Goal: Information Seeking & Learning: Learn about a topic

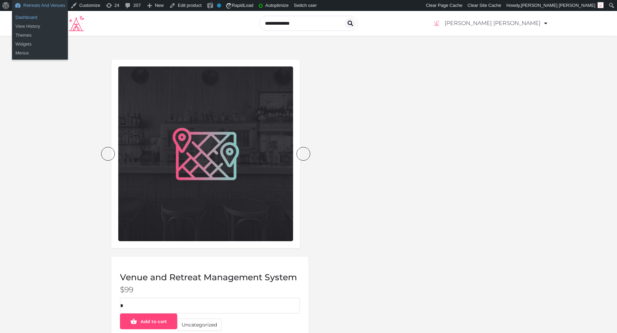
click at [36, 18] on link "Dashboard" at bounding box center [40, 17] width 56 height 9
click at [26, 18] on link "Dashboard" at bounding box center [40, 17] width 56 height 9
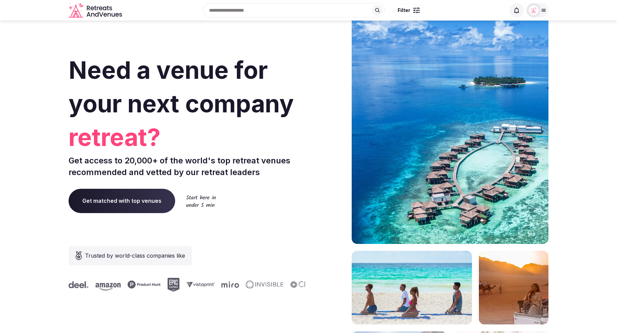
click at [251, 9] on input "text" at bounding box center [294, 10] width 182 height 14
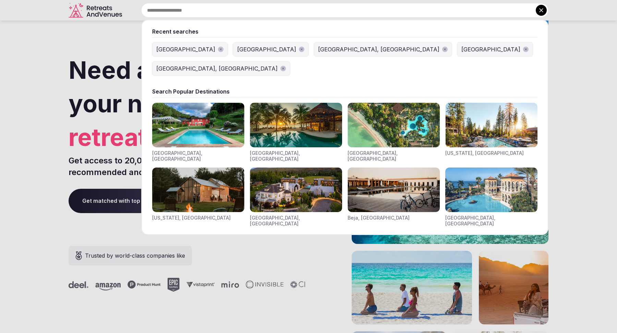
paste input "*******"
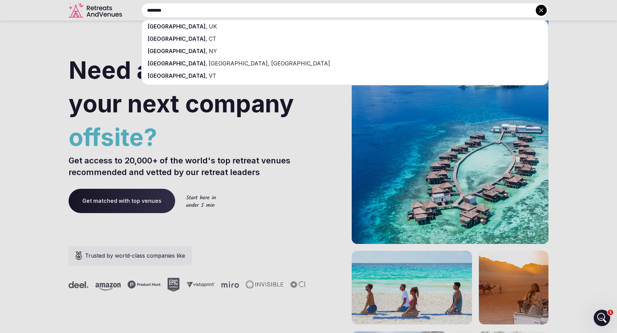
type input "*******"
click at [233, 28] on div "Norwich , UK" at bounding box center [345, 26] width 406 height 12
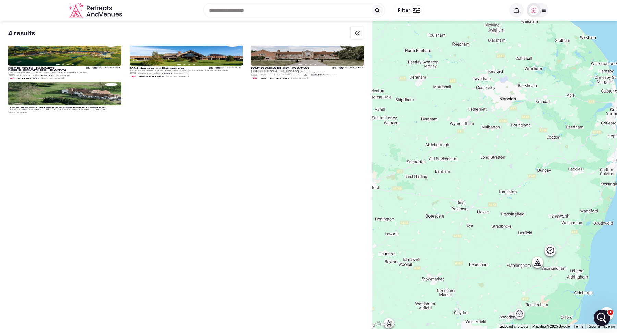
click at [517, 212] on div at bounding box center [494, 175] width 245 height 308
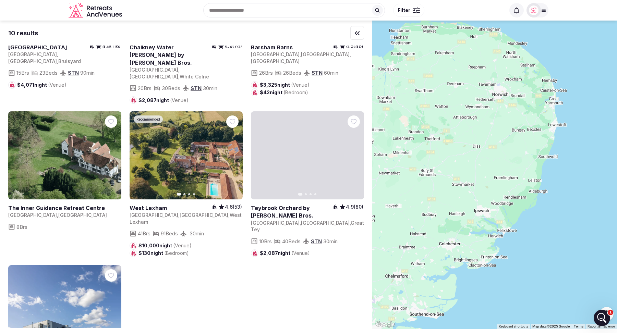
scroll to position [255, 0]
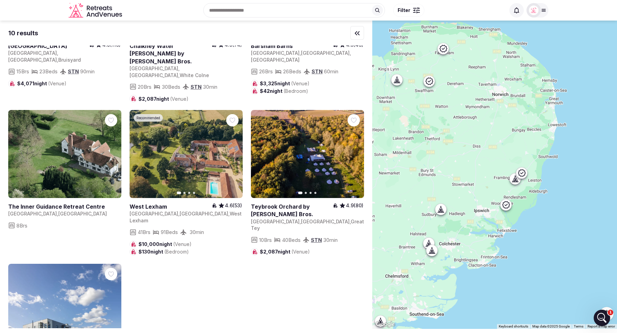
click at [254, 12] on input "text" at bounding box center [294, 10] width 182 height 14
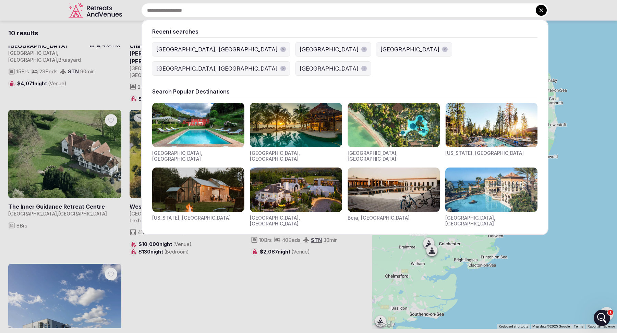
click at [366, 67] on icon "button" at bounding box center [363, 68] width 3 height 3
click at [290, 62] on button "Marrakesh, Morocco" at bounding box center [221, 69] width 138 height 14
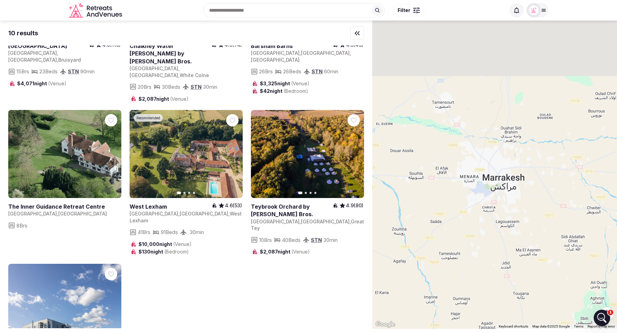
scroll to position [0, 0]
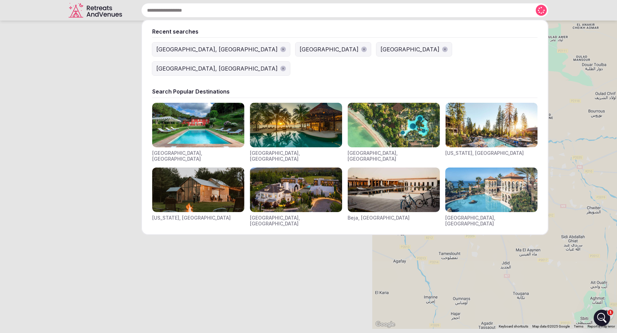
click at [267, 15] on input "text" at bounding box center [344, 10] width 407 height 14
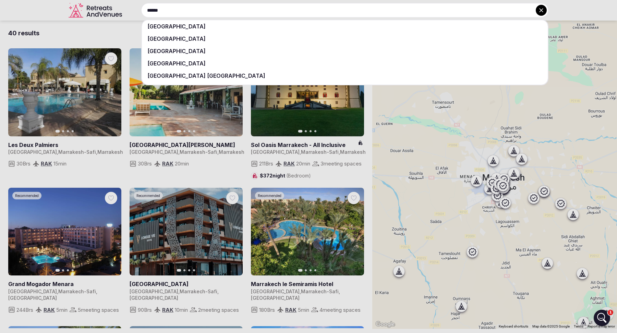
type input "******"
click at [286, 36] on div "United Kingdom" at bounding box center [345, 39] width 406 height 12
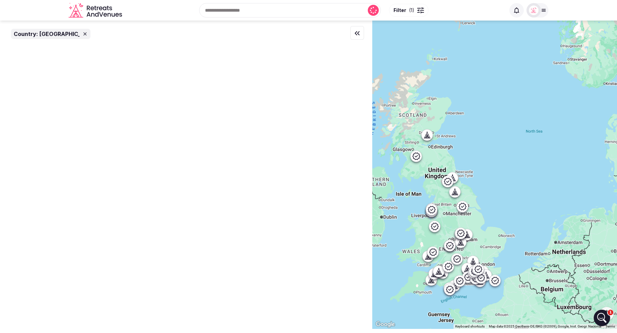
click at [266, 12] on input "text" at bounding box center [290, 10] width 182 height 14
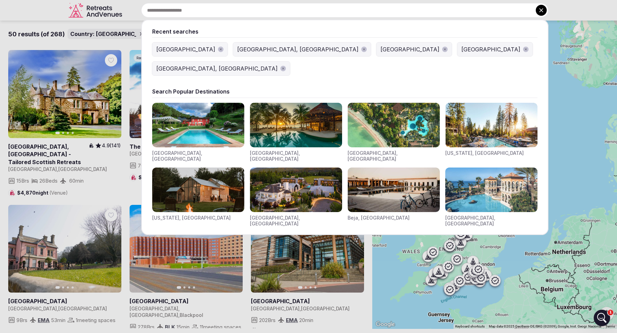
click at [219, 48] on icon "button" at bounding box center [220, 49] width 3 height 3
click at [362, 50] on icon "button" at bounding box center [363, 49] width 3 height 3
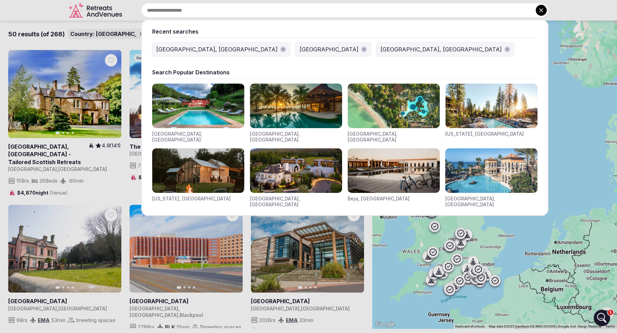
click at [361, 50] on span "button" at bounding box center [363, 49] width 5 height 5
click at [423, 51] on span "button" at bounding box center [425, 49] width 5 height 5
click at [571, 9] on div at bounding box center [308, 166] width 617 height 333
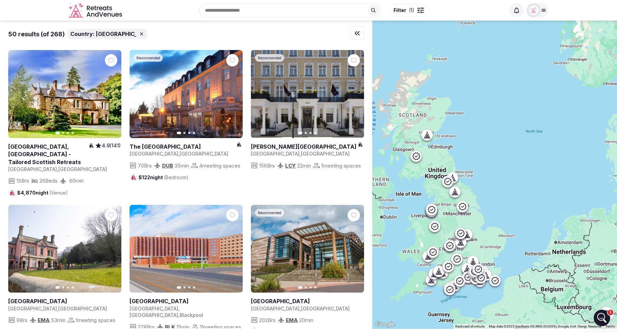
click at [229, 15] on div "Recent searches Norwich, UK Search Popular Destinations Toscana, Italy Riviera …" at bounding box center [315, 10] width 380 height 29
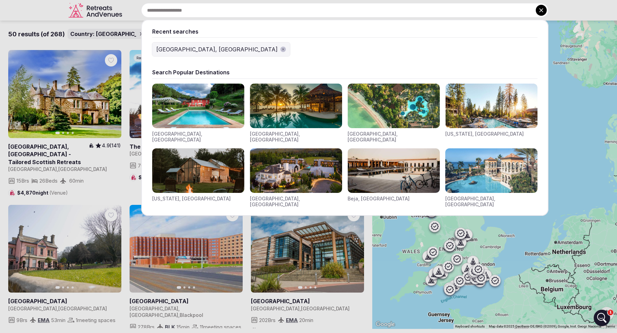
click at [172, 47] on div "[GEOGRAPHIC_DATA], [GEOGRAPHIC_DATA]" at bounding box center [216, 49] width 121 height 8
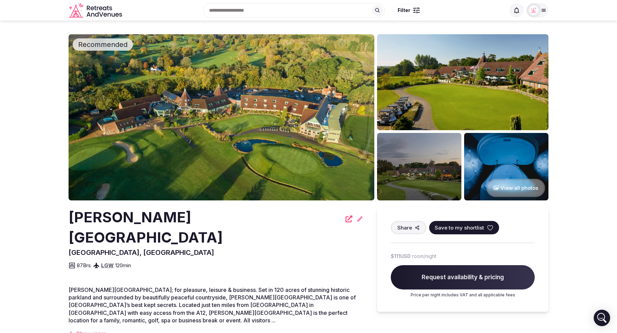
click at [88, 330] on div "Show more" at bounding box center [216, 334] width 295 height 8
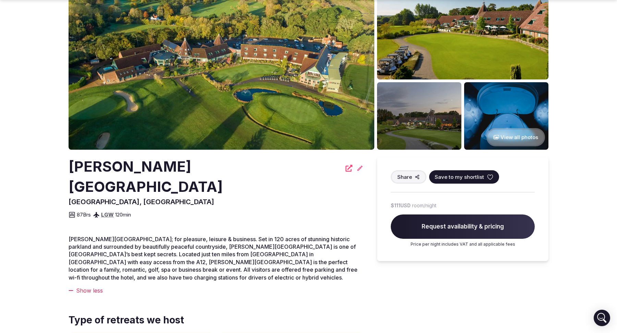
scroll to position [52, 0]
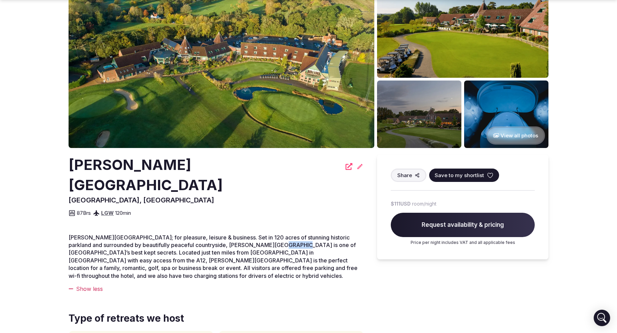
drag, startPoint x: 287, startPoint y: 223, endPoint x: 269, endPoint y: 225, distance: 18.2
click at [269, 234] on span "[PERSON_NAME][GEOGRAPHIC_DATA]; for pleasure, leisure & business. Set in 120 ac…" at bounding box center [213, 256] width 289 height 45
copy span "[GEOGRAPHIC_DATA]"
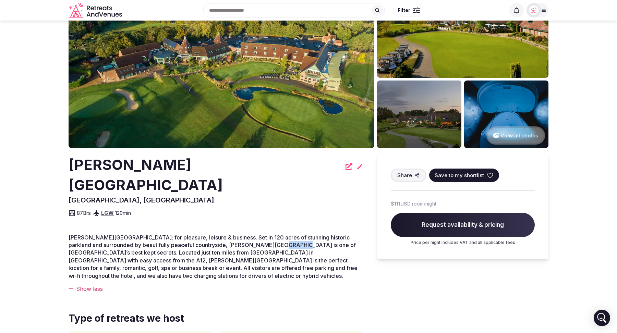
scroll to position [0, 0]
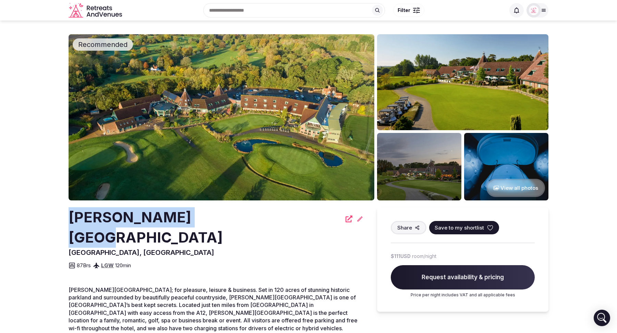
drag, startPoint x: 198, startPoint y: 218, endPoint x: 69, endPoint y: 219, distance: 128.8
click at [69, 219] on h2 "[PERSON_NAME][GEOGRAPHIC_DATA]" at bounding box center [205, 227] width 273 height 40
copy h2 "[PERSON_NAME][GEOGRAPHIC_DATA]"
drag, startPoint x: 70, startPoint y: 215, endPoint x: 196, endPoint y: 219, distance: 126.1
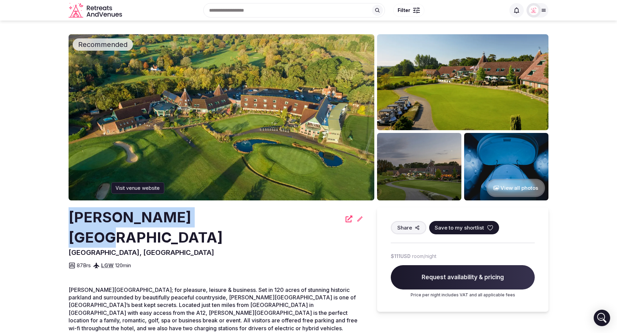
click at [196, 219] on h2 "[PERSON_NAME][GEOGRAPHIC_DATA]" at bounding box center [205, 227] width 273 height 40
copy h2 "[PERSON_NAME][GEOGRAPHIC_DATA]"
click at [281, 232] on div "Ufford Park Resort Woodbridge, United Kingdom Share Save to my shortlist 87 Brs…" at bounding box center [216, 238] width 295 height 62
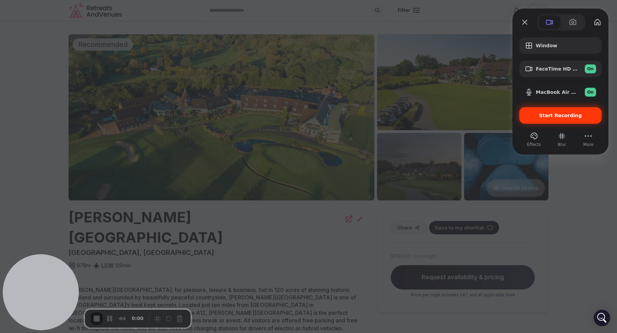
click at [555, 118] on span "Start Recording" at bounding box center [560, 115] width 43 height 5
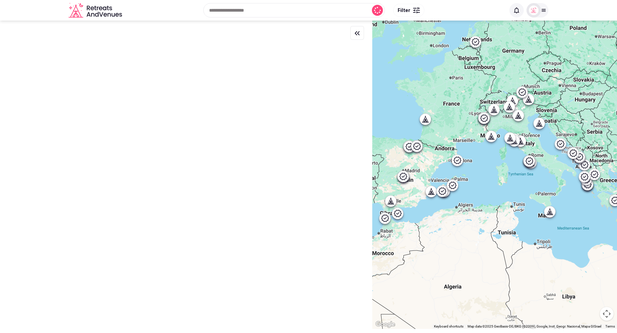
click at [239, 14] on div "Recent searches Norwich, UK Search Popular Destinations Toscana, Italy Riviera …" at bounding box center [315, 10] width 380 height 29
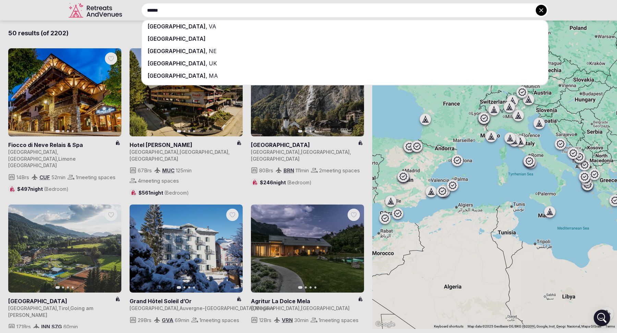
type input "******"
click at [231, 61] on div "Norfolk , UK" at bounding box center [345, 63] width 406 height 12
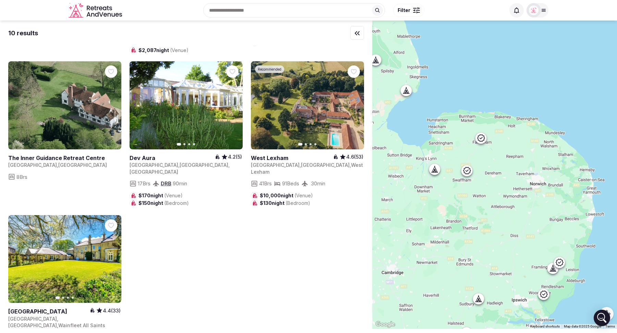
scroll to position [307, 0]
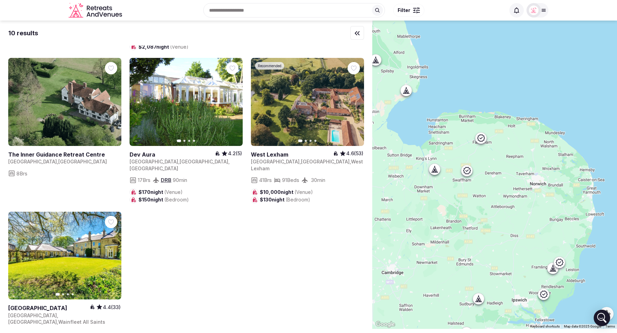
click at [125, 272] on div "Recommended Previous slide Next slide Ufford Park Resort 4.2 (1568) United King…" at bounding box center [186, 49] width 356 height 616
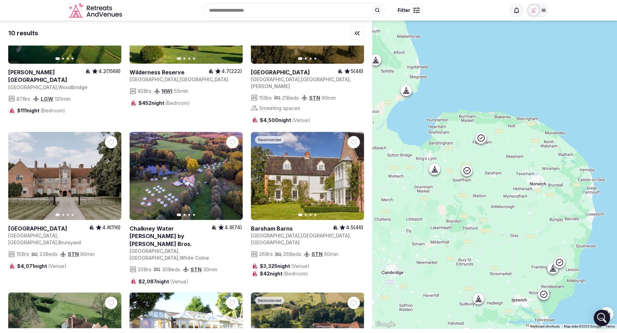
scroll to position [0, 0]
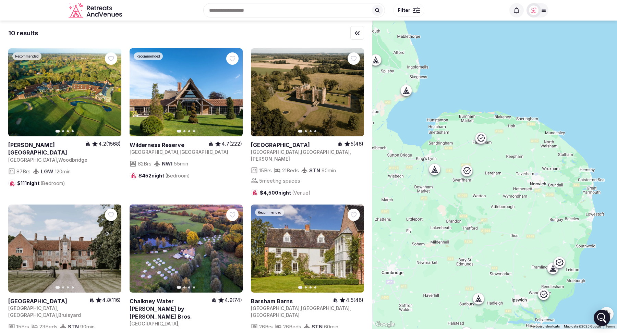
click at [407, 91] on icon at bounding box center [407, 90] width 3 height 6
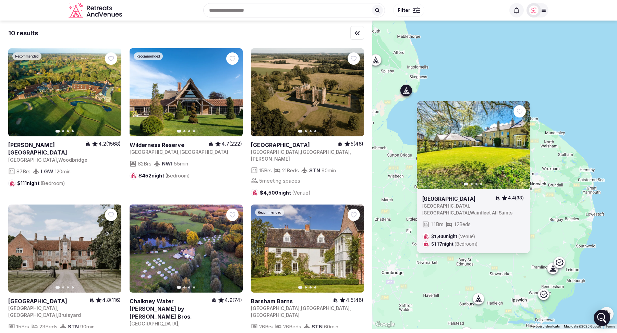
click at [474, 70] on div "Previous slide Next slide Northolme Hall 4.4 (33) United Kingdom , England , Wa…" at bounding box center [494, 175] width 245 height 308
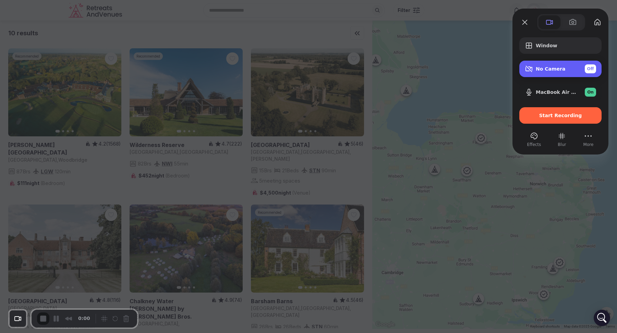
click at [589, 71] on span "Off" at bounding box center [590, 69] width 7 height 6
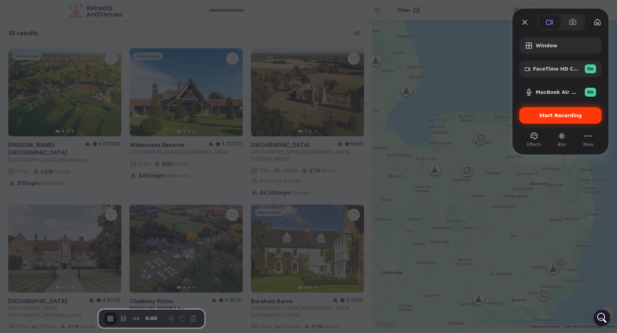
click at [543, 121] on div "Start Recording" at bounding box center [560, 115] width 82 height 16
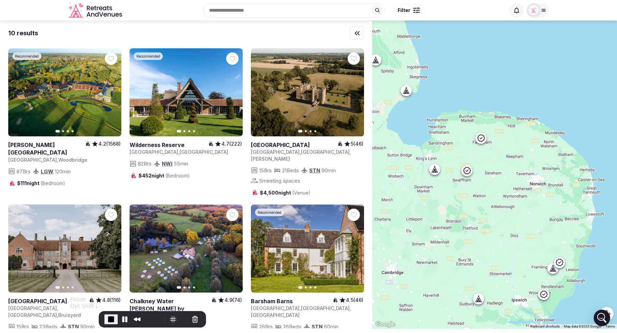
click at [107, 320] on span "End Recording" at bounding box center [111, 319] width 8 height 8
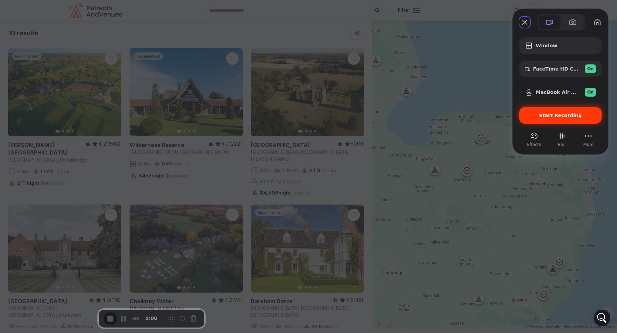
click at [546, 118] on div "Start Recording" at bounding box center [560, 115] width 82 height 16
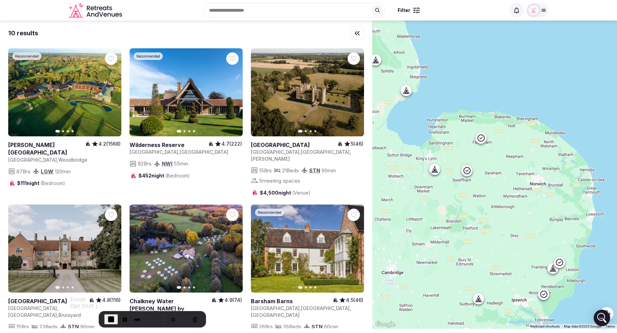
click at [107, 317] on span "End Recording" at bounding box center [111, 319] width 8 height 8
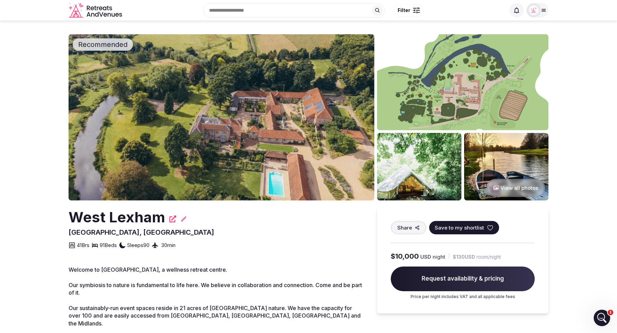
click at [103, 8] on icon "Retreats and Venues company logo" at bounding box center [105, 9] width 4 height 4
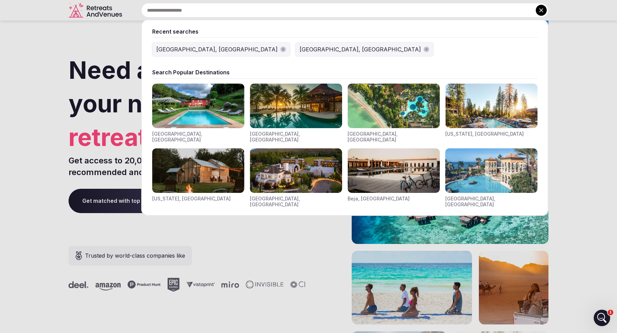
click at [254, 10] on input "text" at bounding box center [344, 10] width 407 height 14
click at [281, 49] on icon "button" at bounding box center [282, 49] width 3 height 3
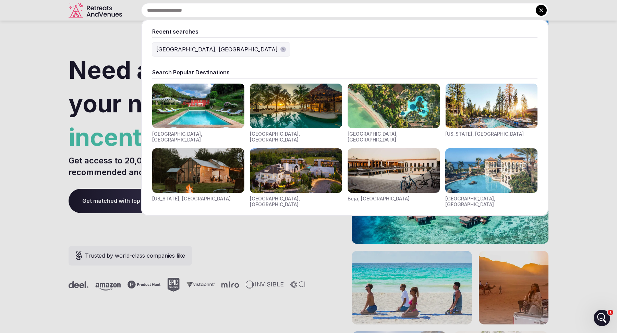
click at [281, 51] on icon "button" at bounding box center [282, 49] width 3 height 3
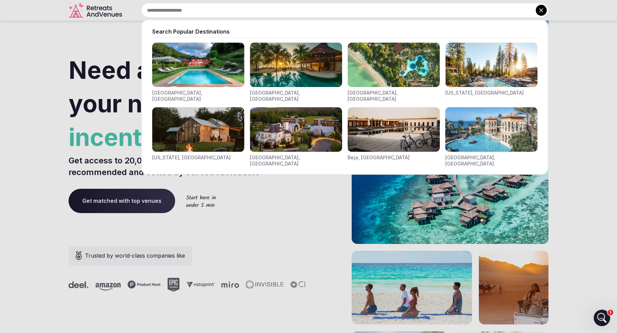
click at [179, 14] on input "text" at bounding box center [344, 10] width 407 height 14
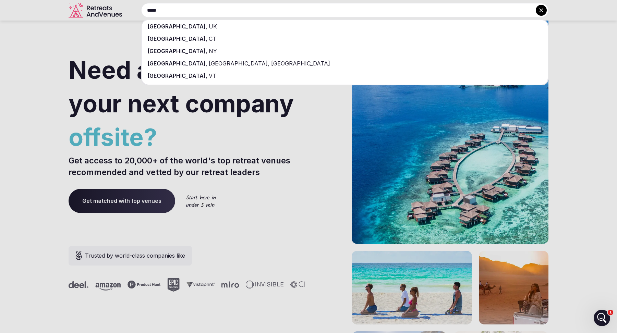
type input "*****"
click at [184, 24] on div "Norwich , UK" at bounding box center [345, 26] width 406 height 12
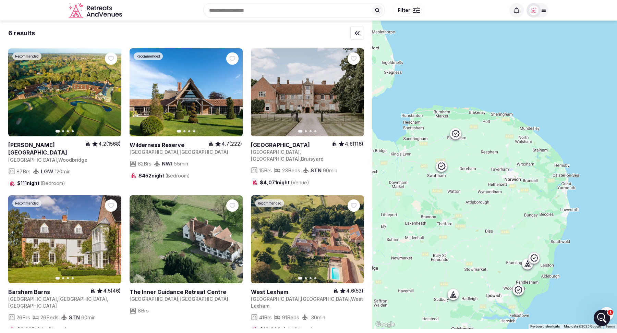
drag, startPoint x: 443, startPoint y: 230, endPoint x: 498, endPoint y: 208, distance: 59.1
click at [498, 208] on div at bounding box center [494, 175] width 245 height 308
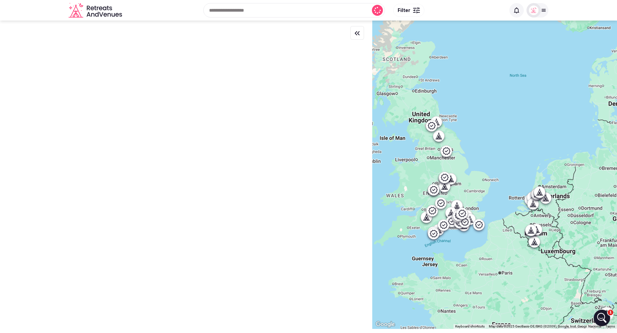
click at [479, 180] on div at bounding box center [494, 175] width 245 height 308
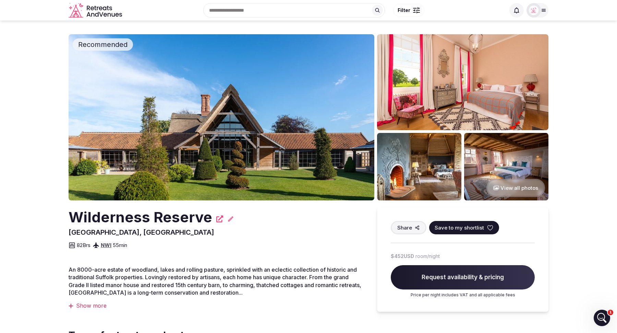
click at [309, 247] on div "82 Brs NWI 55 min" at bounding box center [216, 243] width 295 height 12
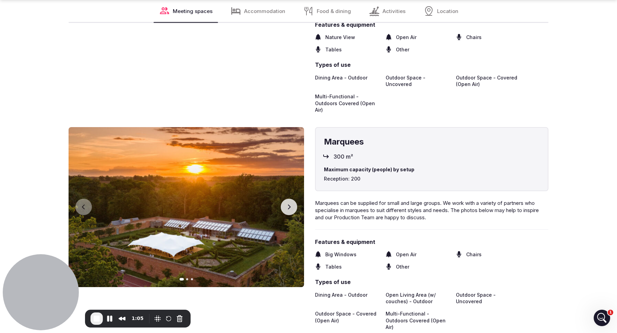
scroll to position [1406, 0]
click at [96, 316] on span "End Recording" at bounding box center [96, 318] width 8 height 8
